Goal: Task Accomplishment & Management: Manage account settings

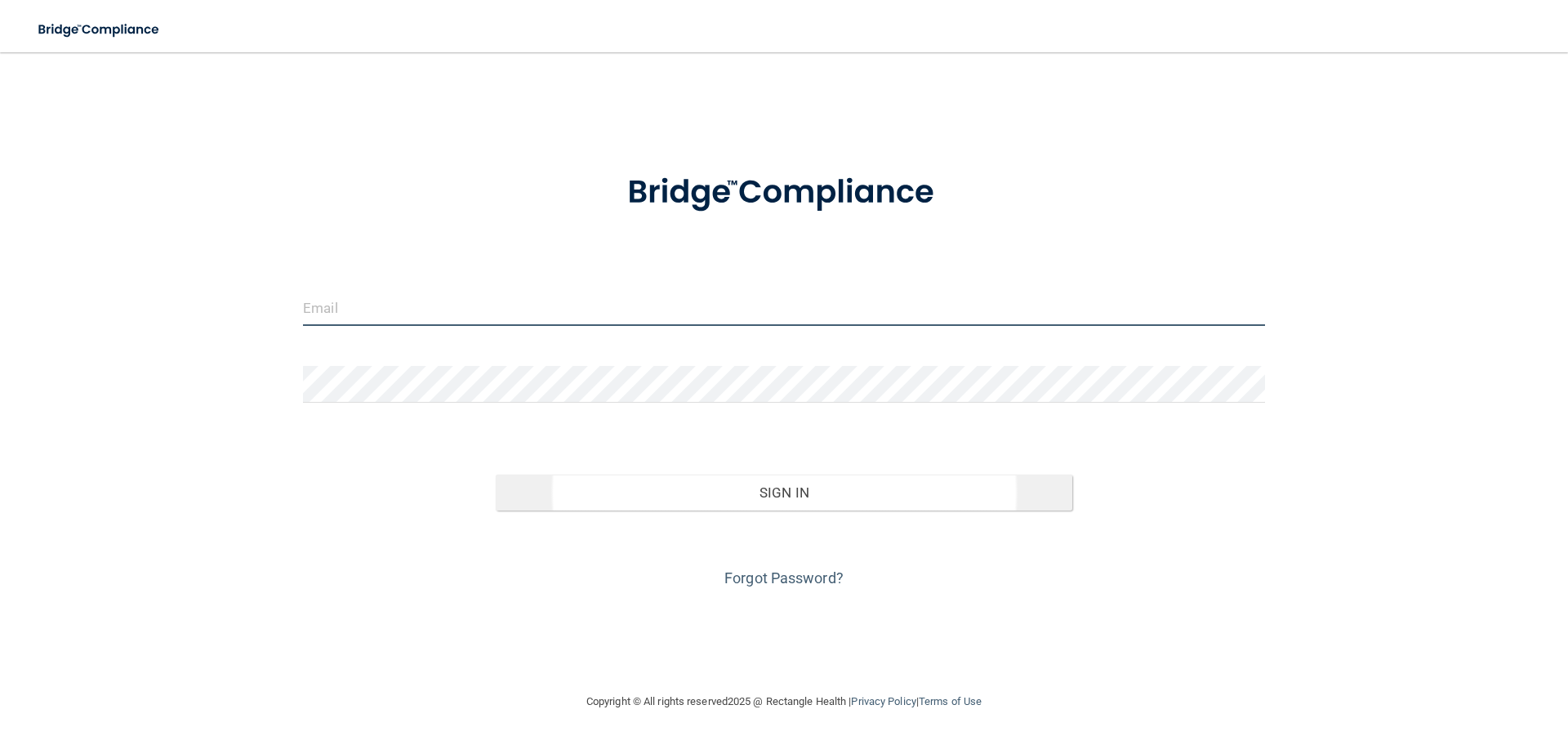
type input "[PERSON_NAME][EMAIL_ADDRESS][DOMAIN_NAME]"
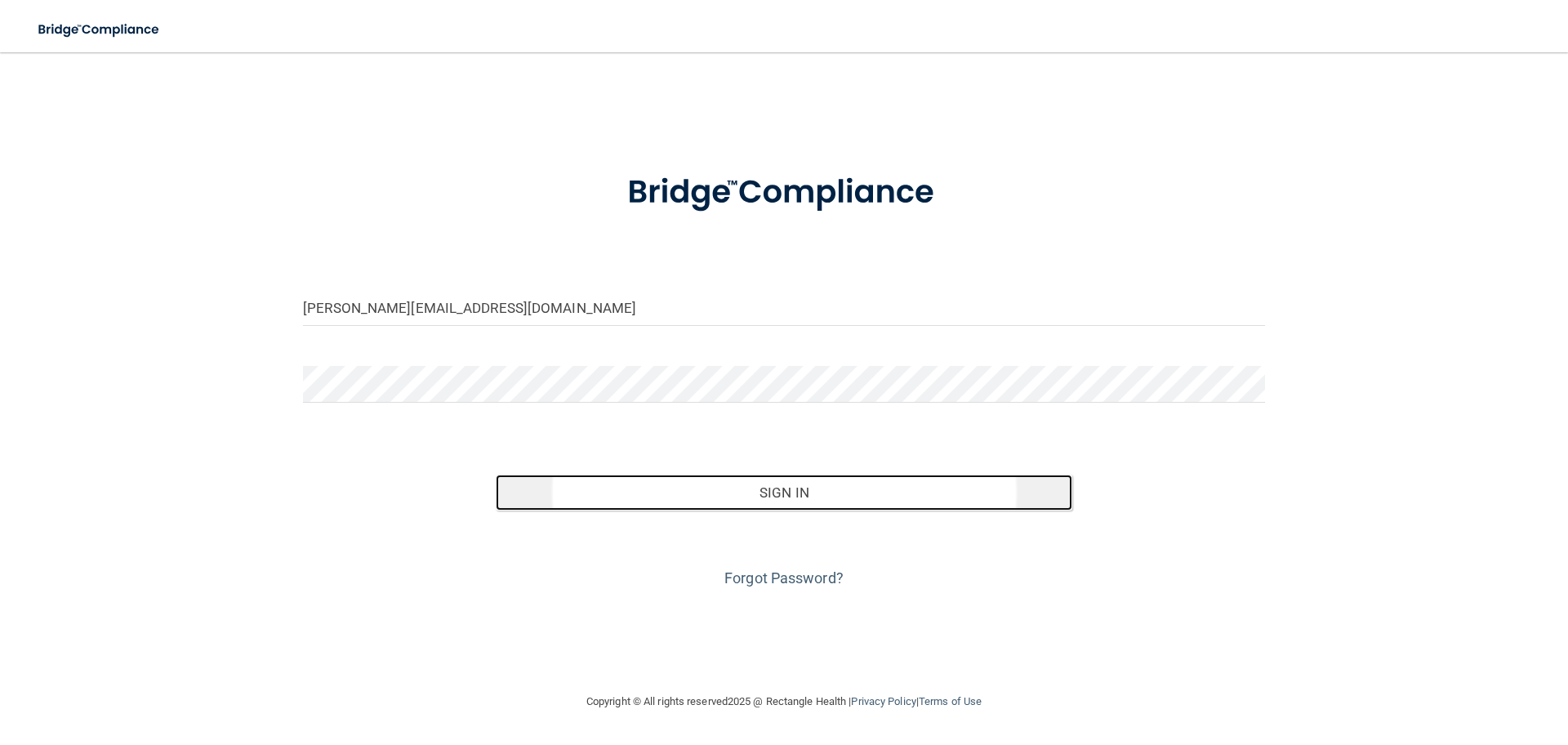
click at [827, 491] on button "Sign In" at bounding box center [785, 493] width 578 height 36
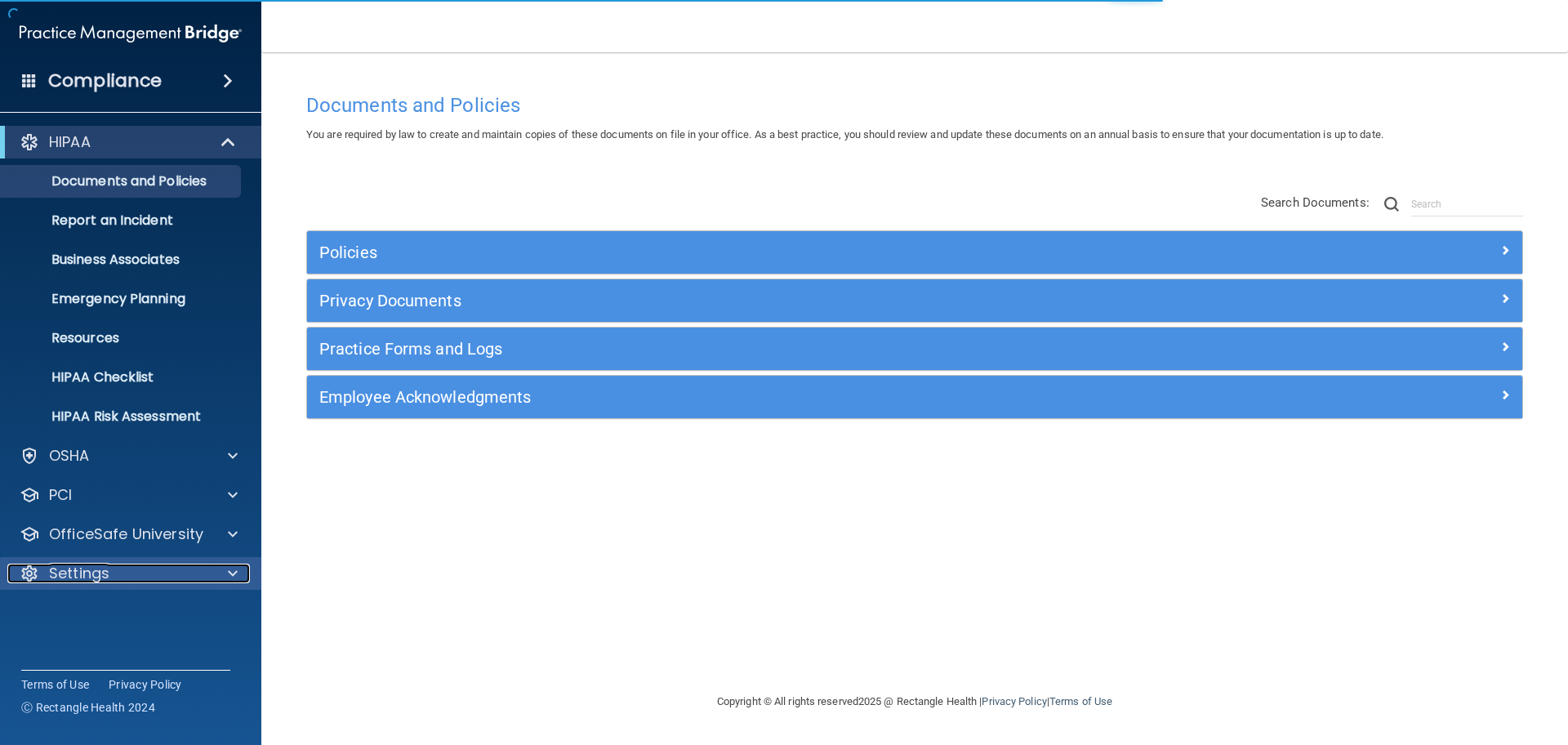
click at [79, 579] on p "Settings" at bounding box center [79, 573] width 60 height 20
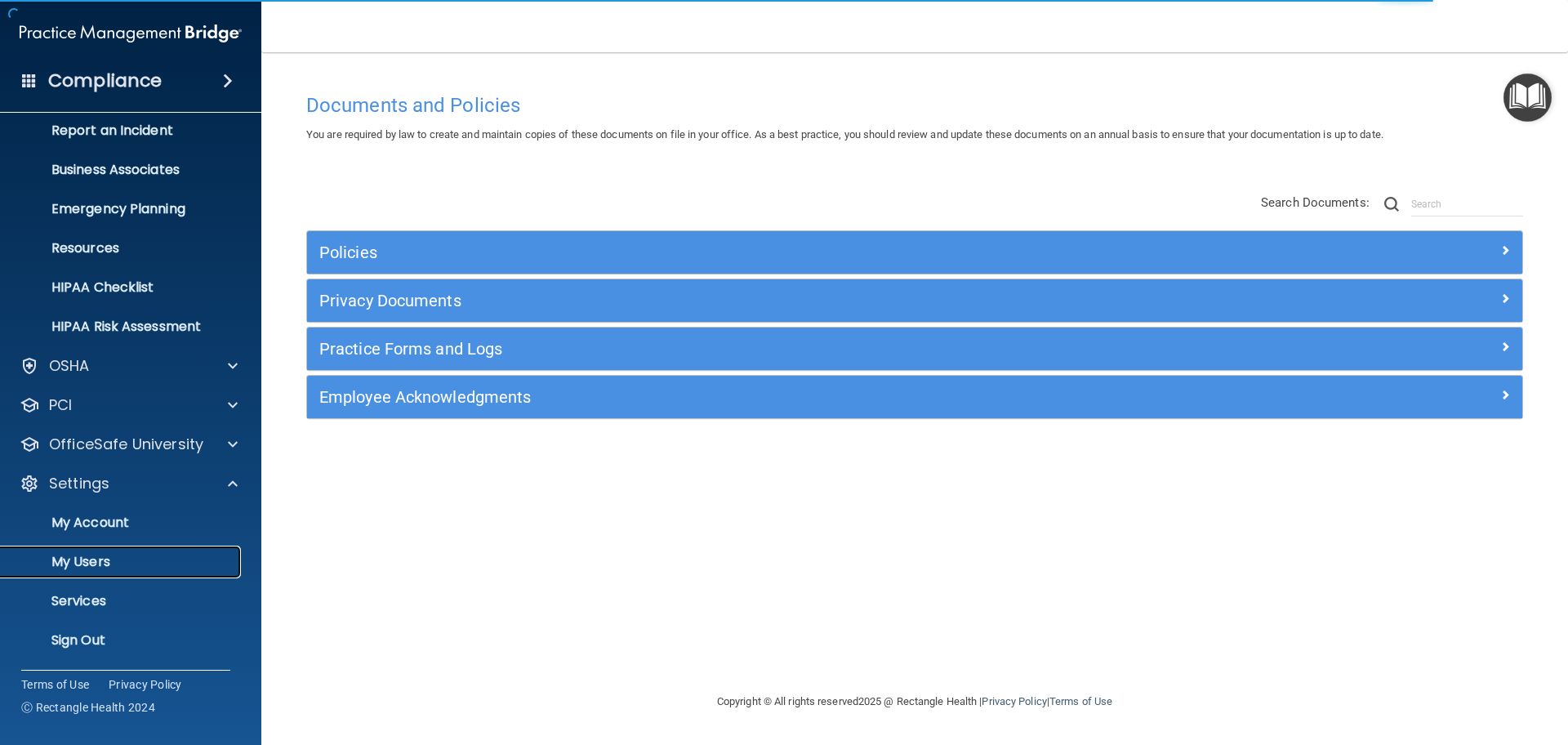
click at [85, 564] on p "My Users" at bounding box center [122, 562] width 223 height 16
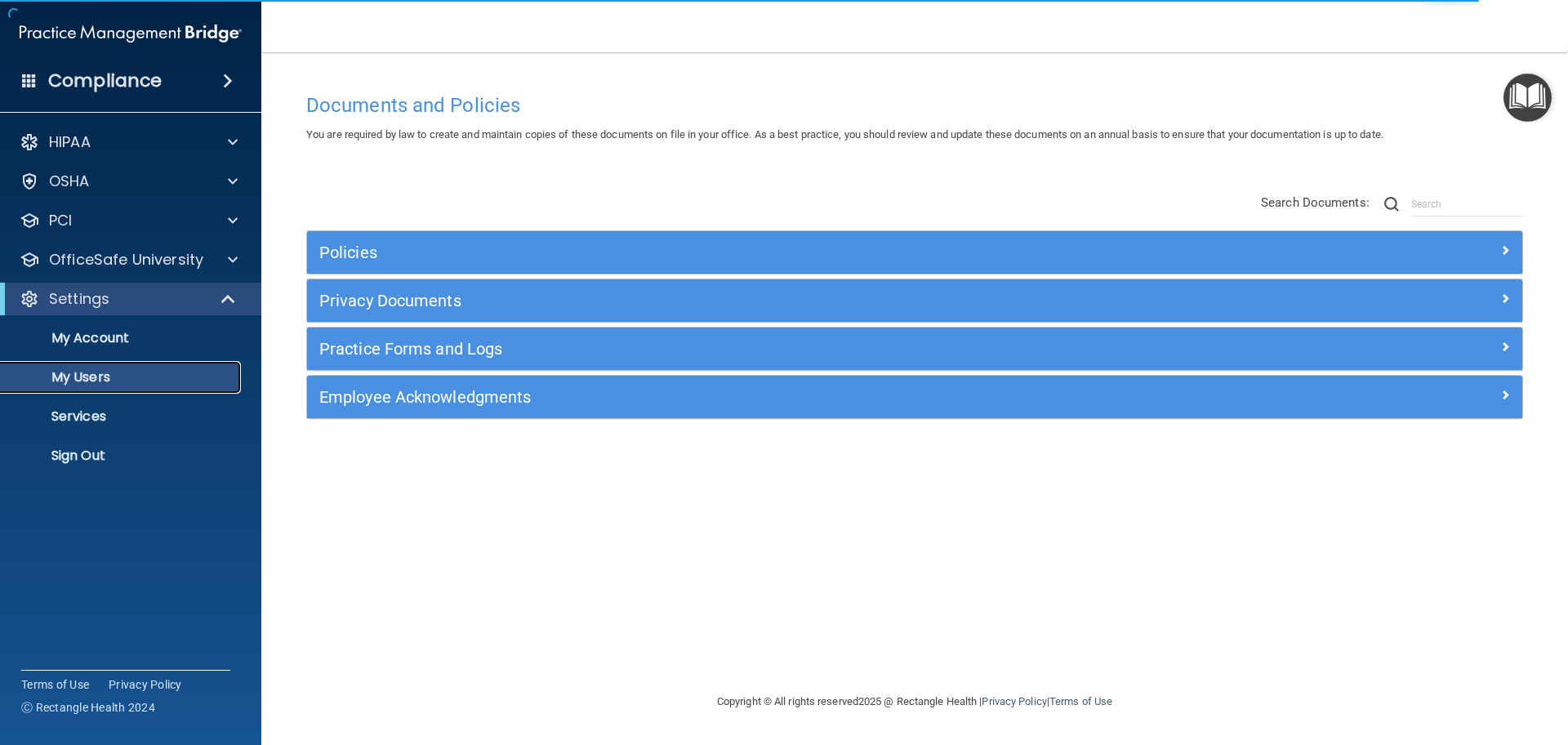
click at [112, 373] on p "My Users" at bounding box center [122, 377] width 223 height 16
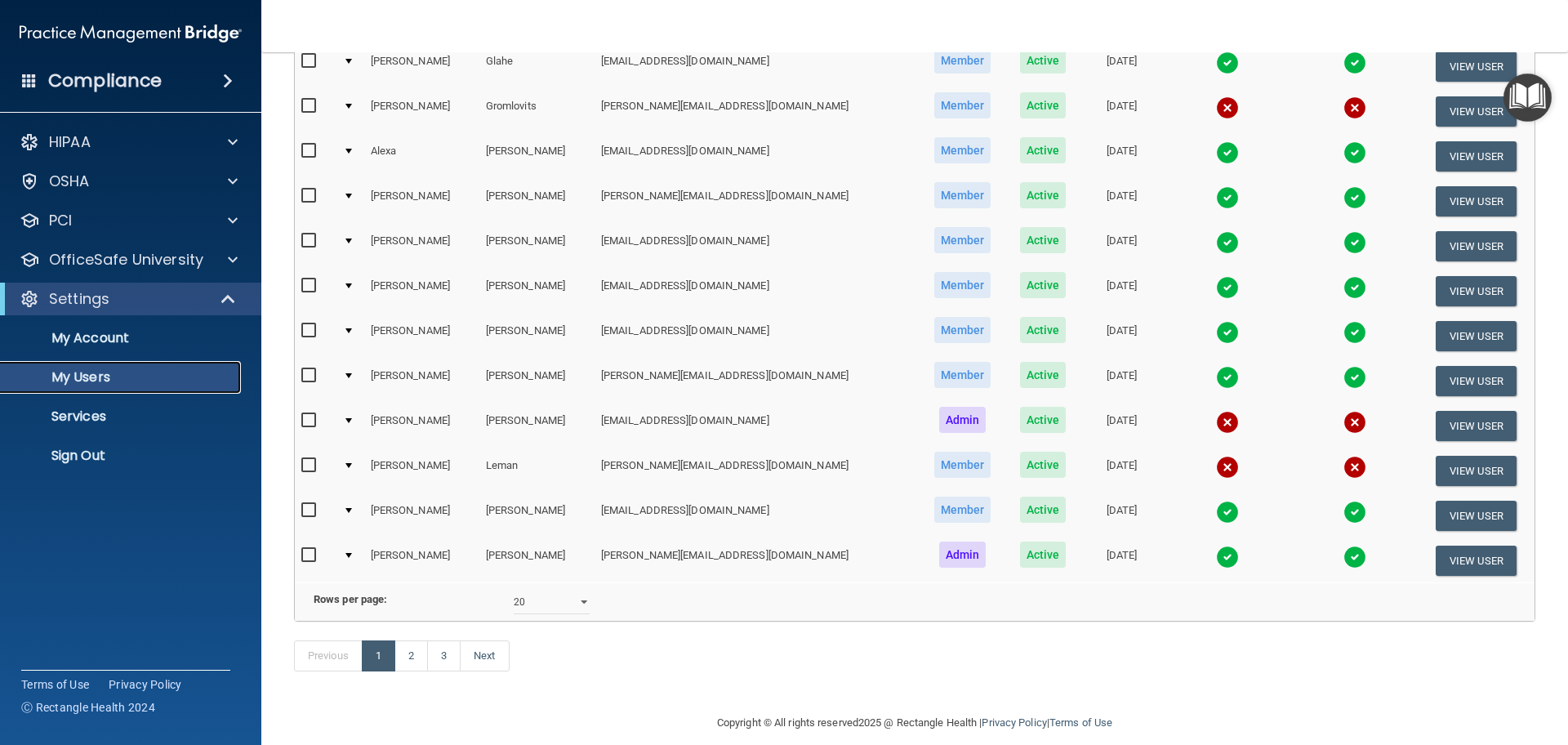
scroll to position [609, 0]
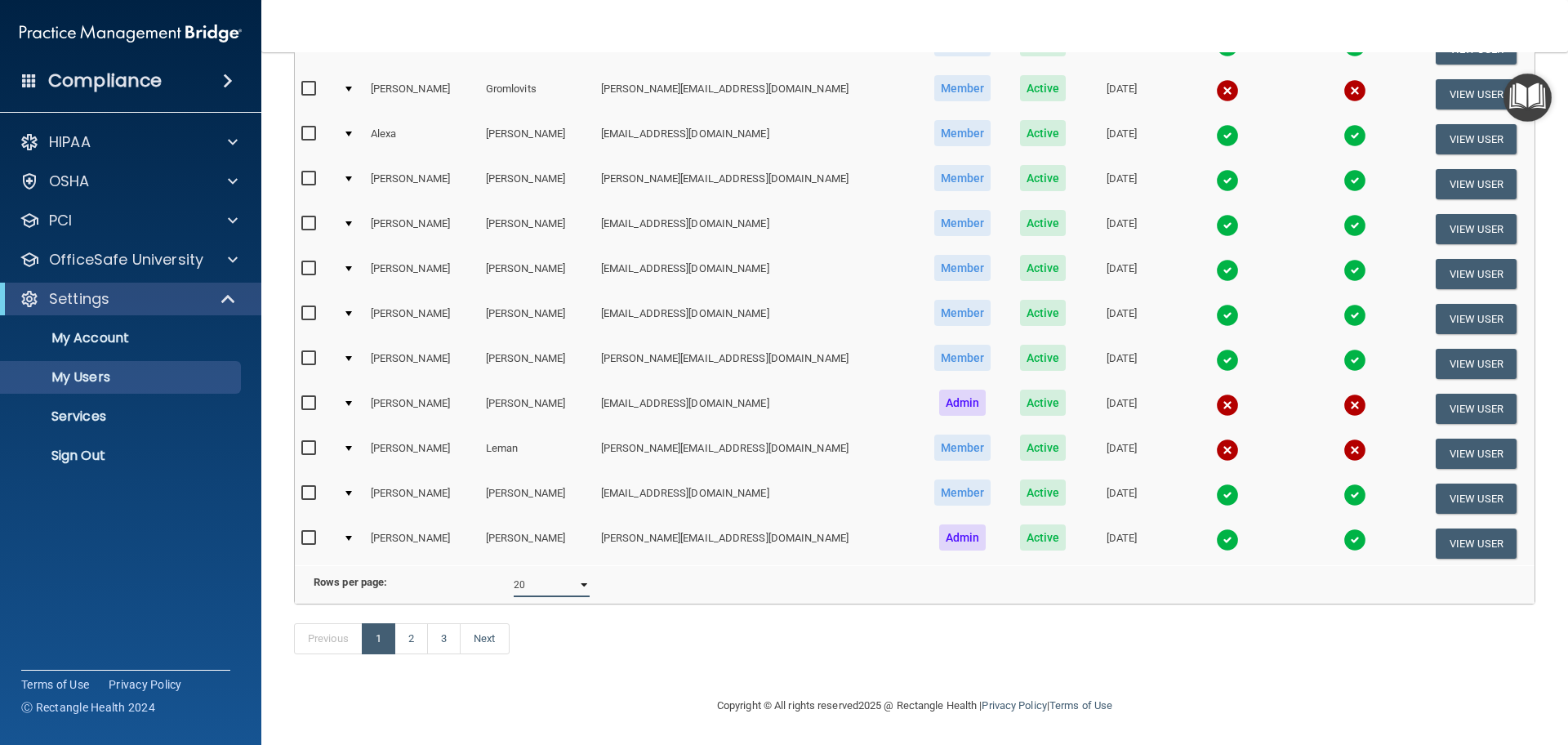
click at [550, 572] on select "10 20 30 40 all" at bounding box center [552, 585] width 76 height 25
select select "46"
click at [514, 572] on select "10 20 30 40 all" at bounding box center [552, 585] width 76 height 25
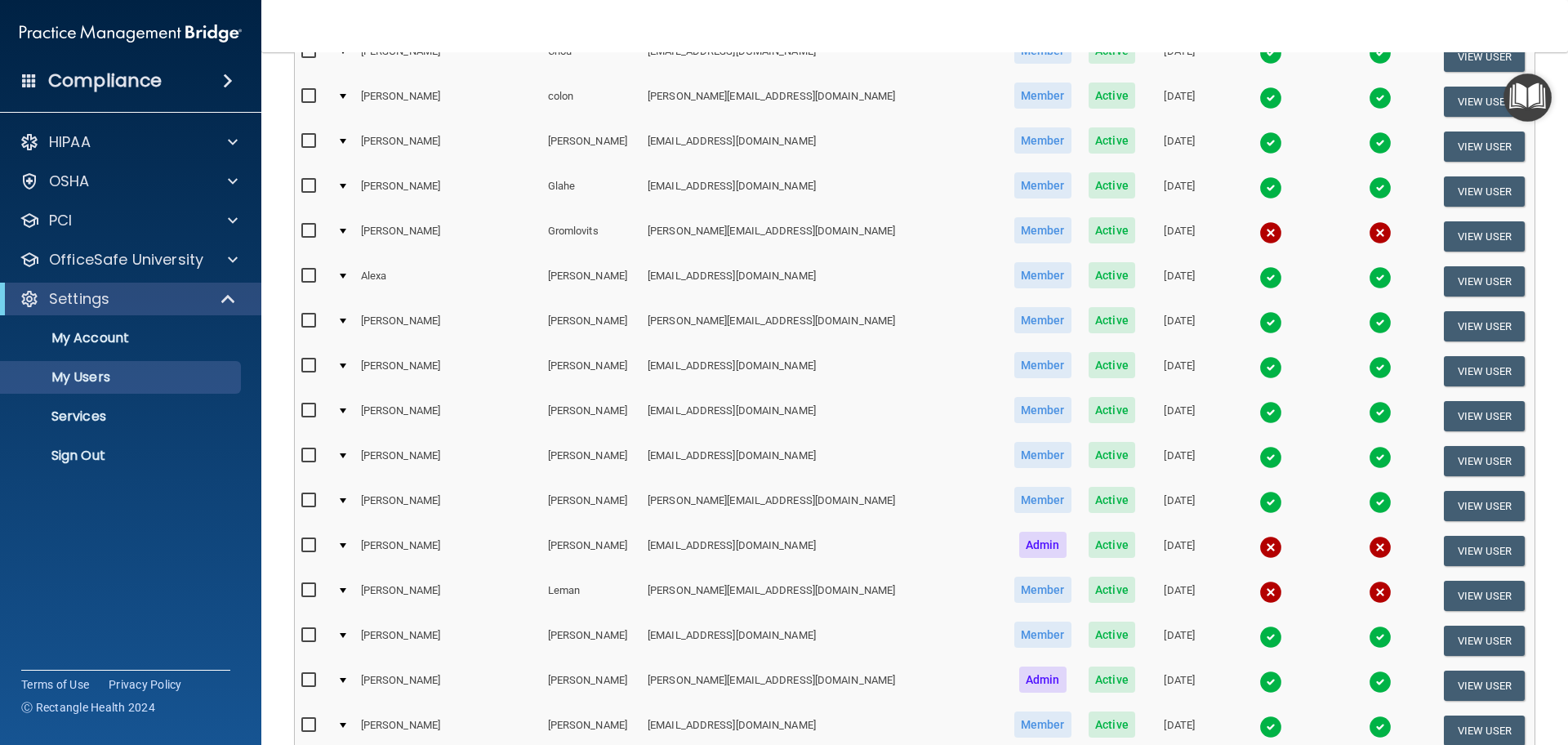
scroll to position [435, 0]
